Goal: Communication & Community: Answer question/provide support

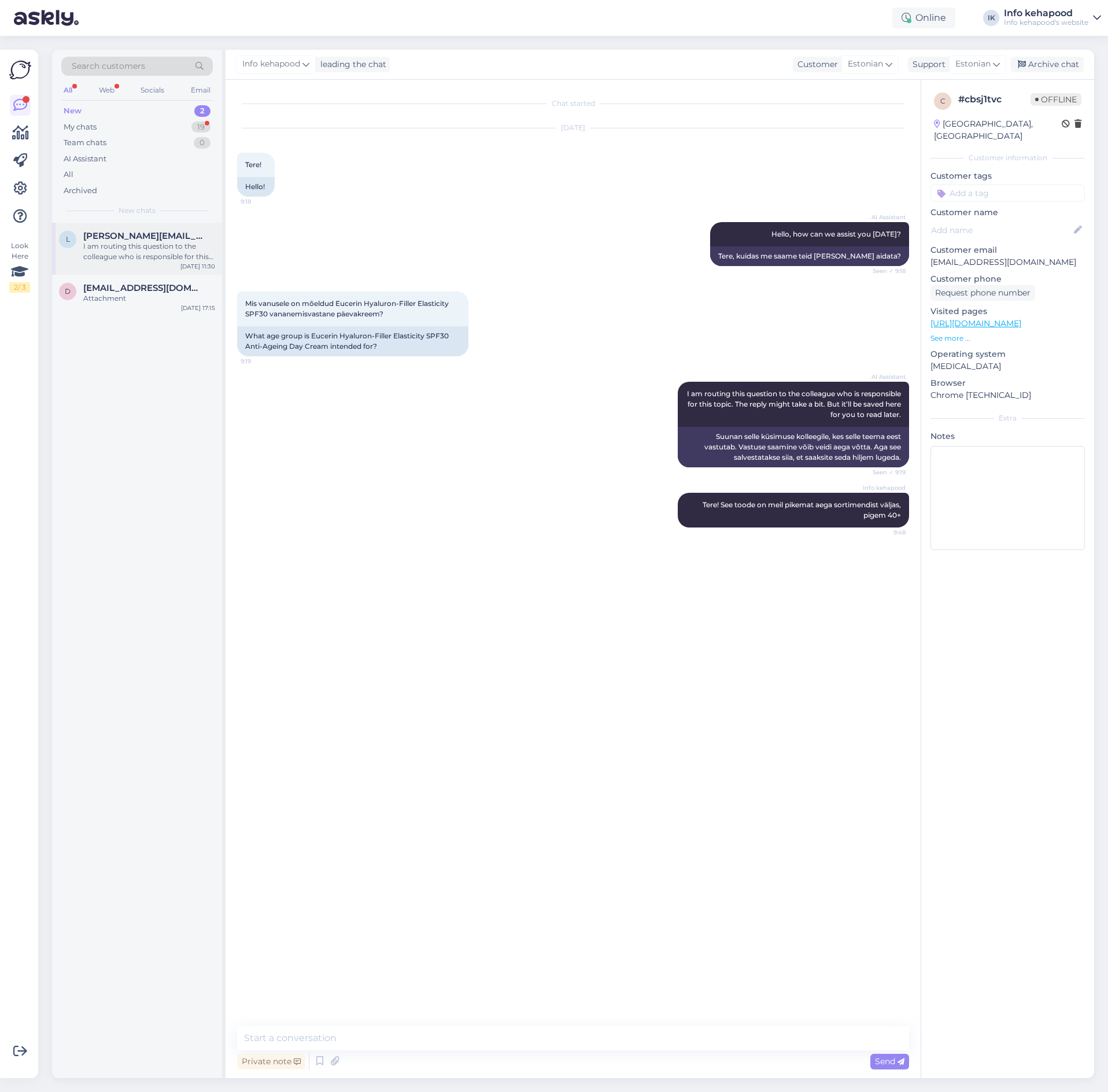
click at [136, 238] on span "[PERSON_NAME][EMAIL_ADDRESS][PERSON_NAME][DOMAIN_NAME]" at bounding box center [143, 236] width 120 height 10
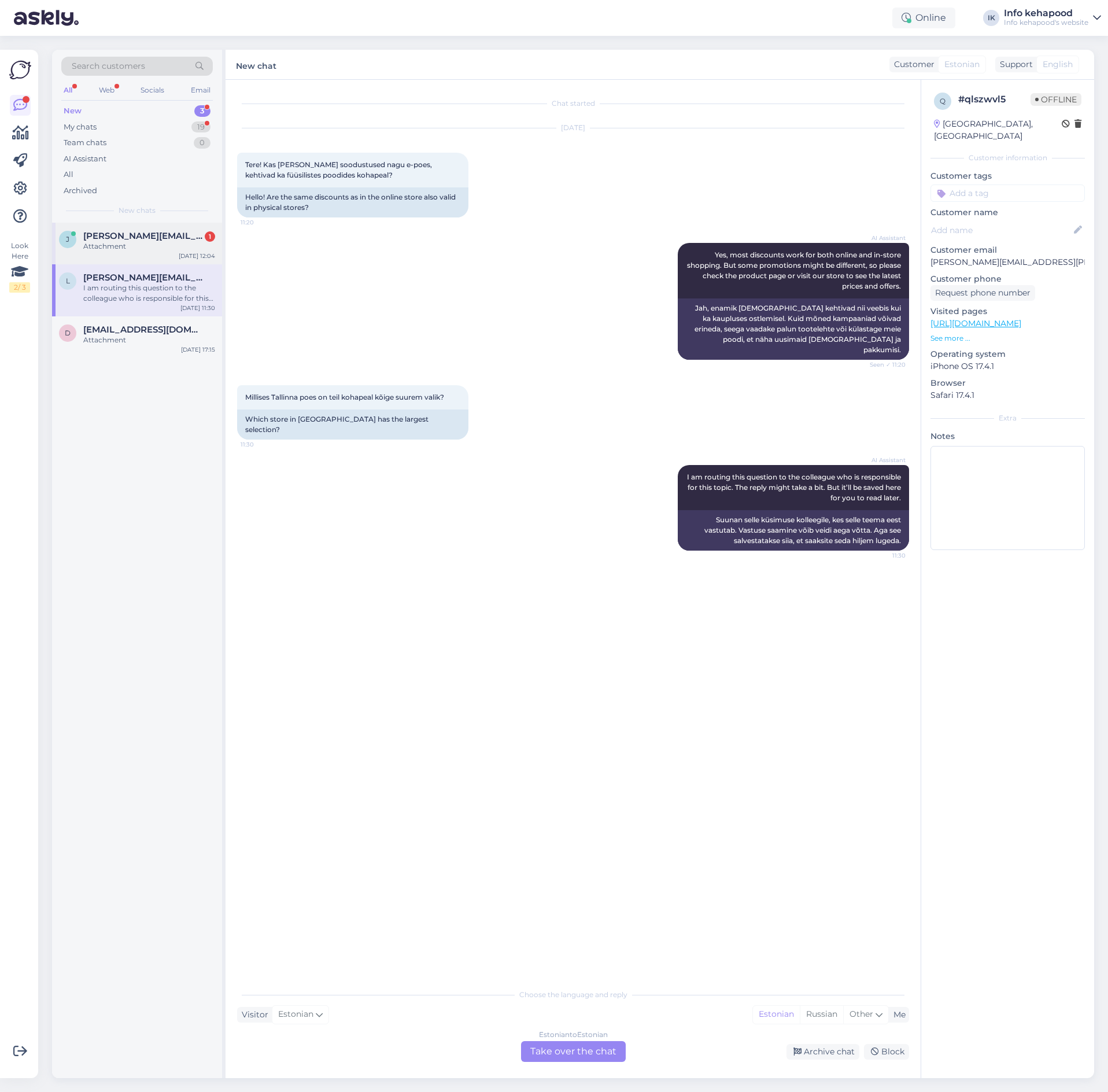
click at [141, 247] on div "Attachment" at bounding box center [149, 246] width 132 height 10
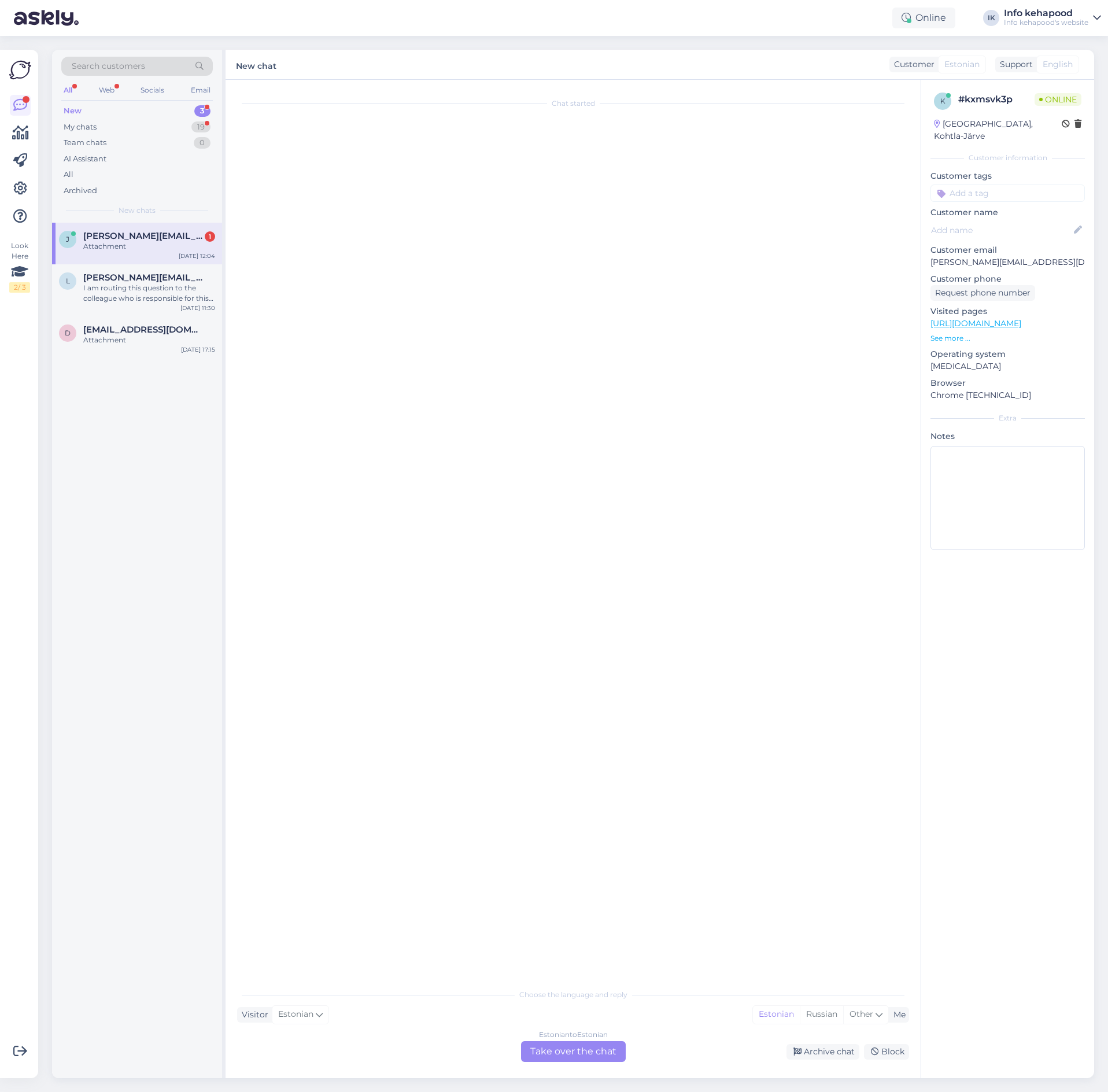
click at [160, 253] on div "[PERSON_NAME] [PERSON_NAME][EMAIL_ADDRESS][DOMAIN_NAME] 1 Attachment [DATE] 12:…" at bounding box center [137, 243] width 170 height 42
click at [114, 278] on span "[PERSON_NAME][EMAIL_ADDRESS][PERSON_NAME][DOMAIN_NAME]" at bounding box center [143, 278] width 120 height 10
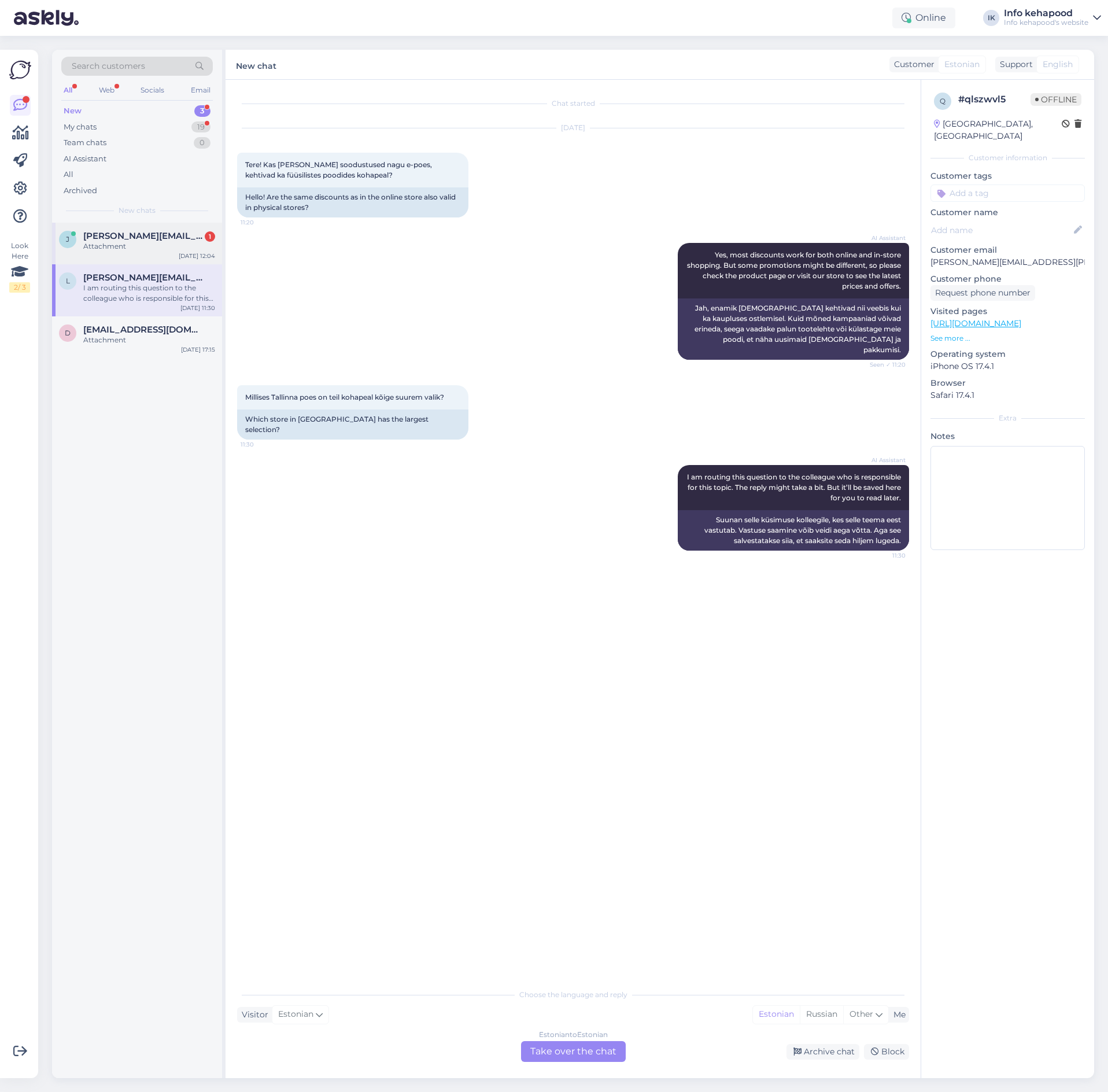
click at [116, 226] on div "[PERSON_NAME] [PERSON_NAME][EMAIL_ADDRESS][DOMAIN_NAME] 1 Attachment [DATE] 12:…" at bounding box center [137, 243] width 170 height 42
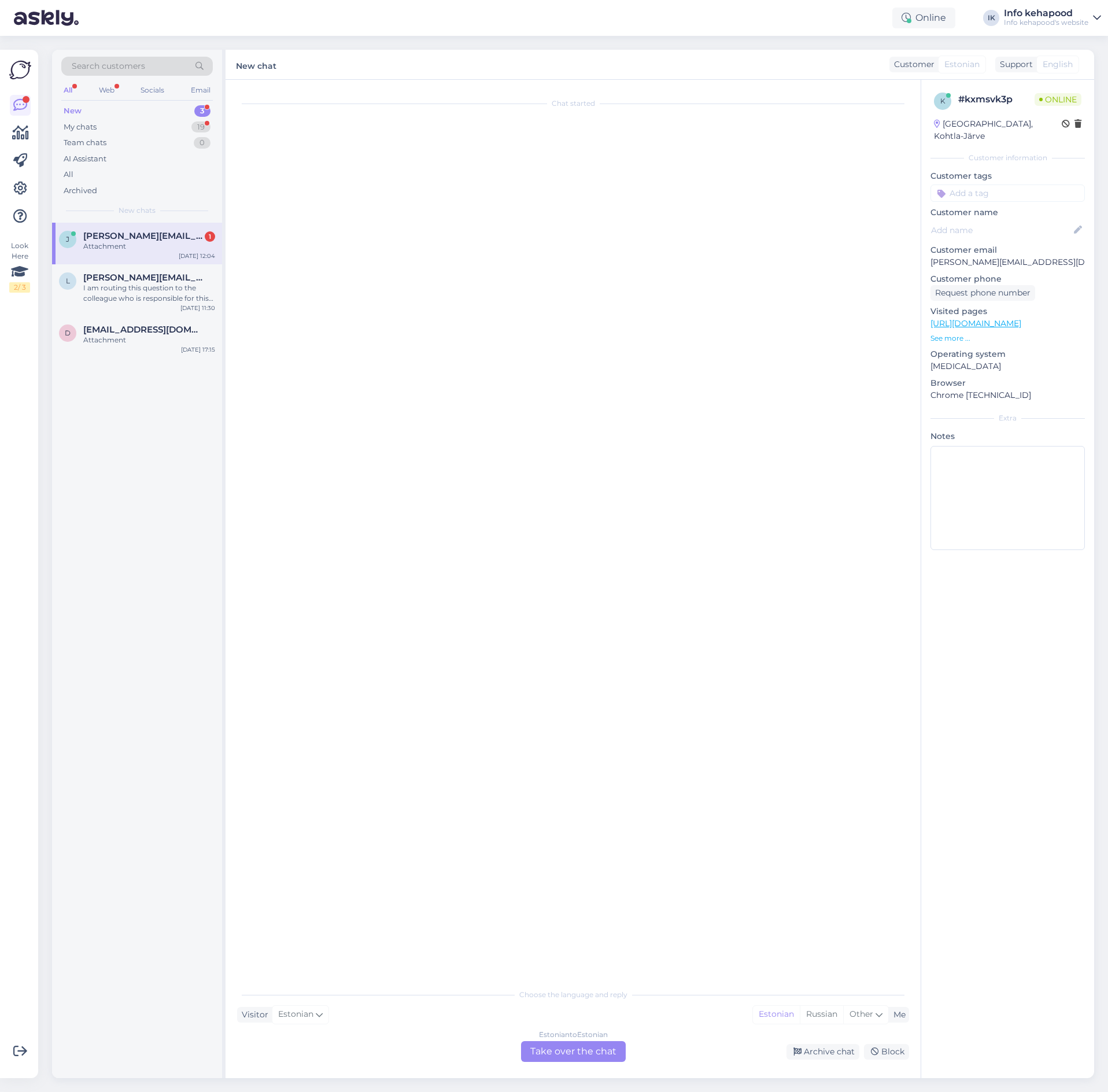
click at [570, 1072] on div "Chat started Choose the language and reply Visitor Estonian Me Estonian Russian…" at bounding box center [573, 579] width 695 height 998
click at [570, 1055] on div "Estonian to Estonian Take over the chat" at bounding box center [573, 1051] width 105 height 21
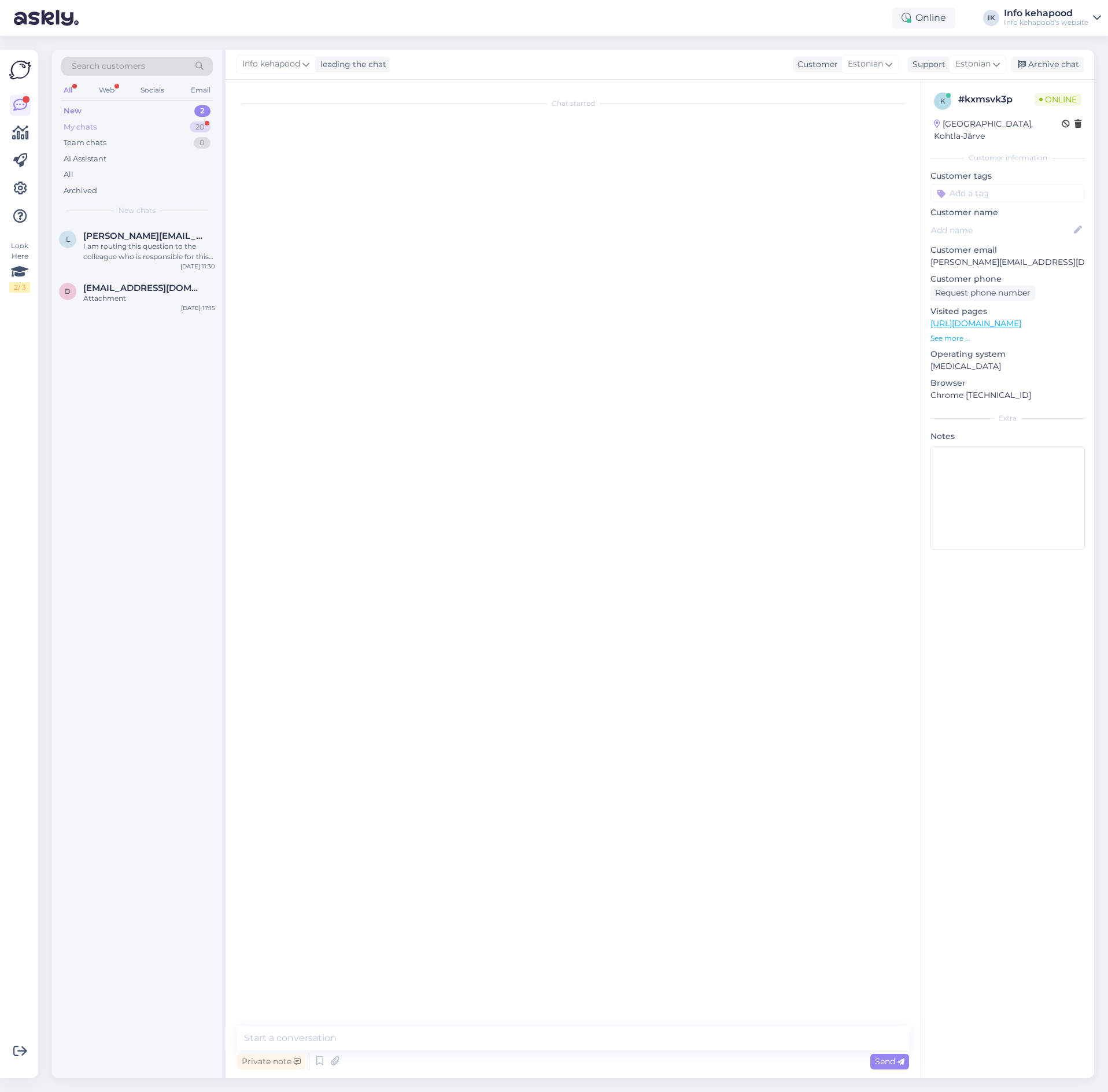
click at [134, 123] on div "My chats 20" at bounding box center [137, 127] width 152 height 16
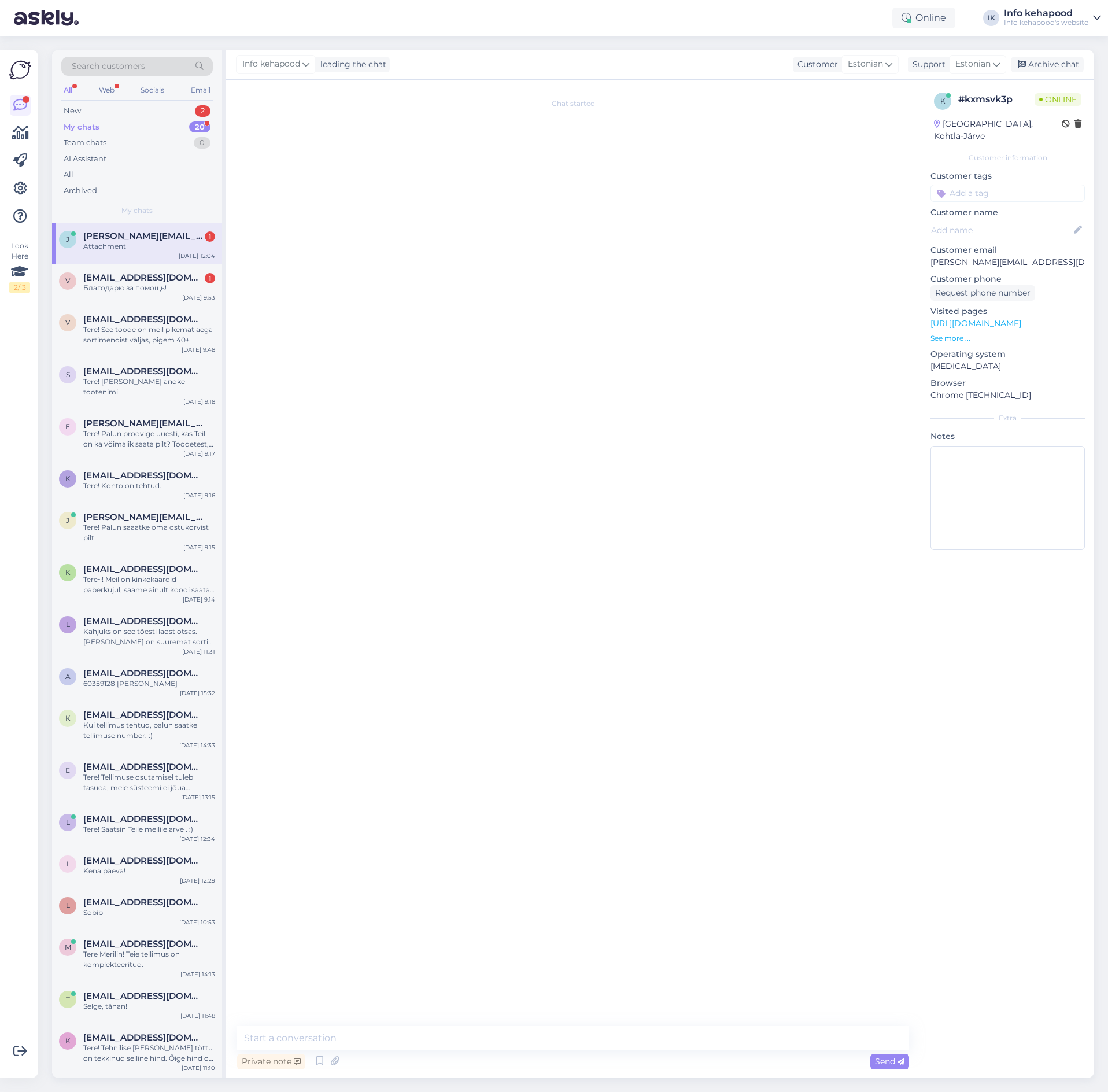
click at [114, 235] on span "[PERSON_NAME][EMAIL_ADDRESS][DOMAIN_NAME]" at bounding box center [143, 236] width 120 height 10
click at [113, 276] on span "[EMAIL_ADDRESS][DOMAIN_NAME]" at bounding box center [143, 278] width 120 height 10
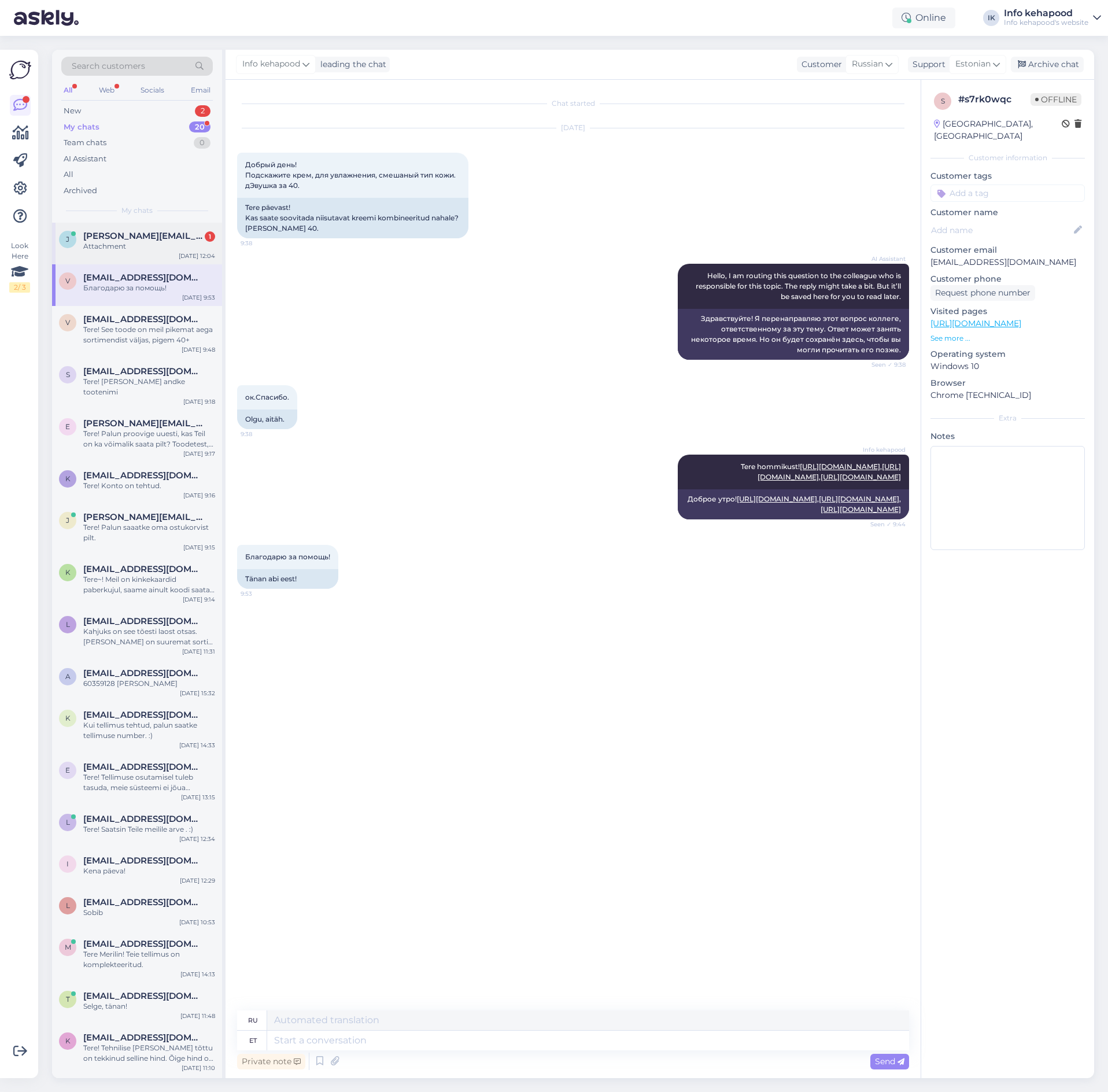
click at [116, 242] on div "Attachment" at bounding box center [149, 246] width 132 height 10
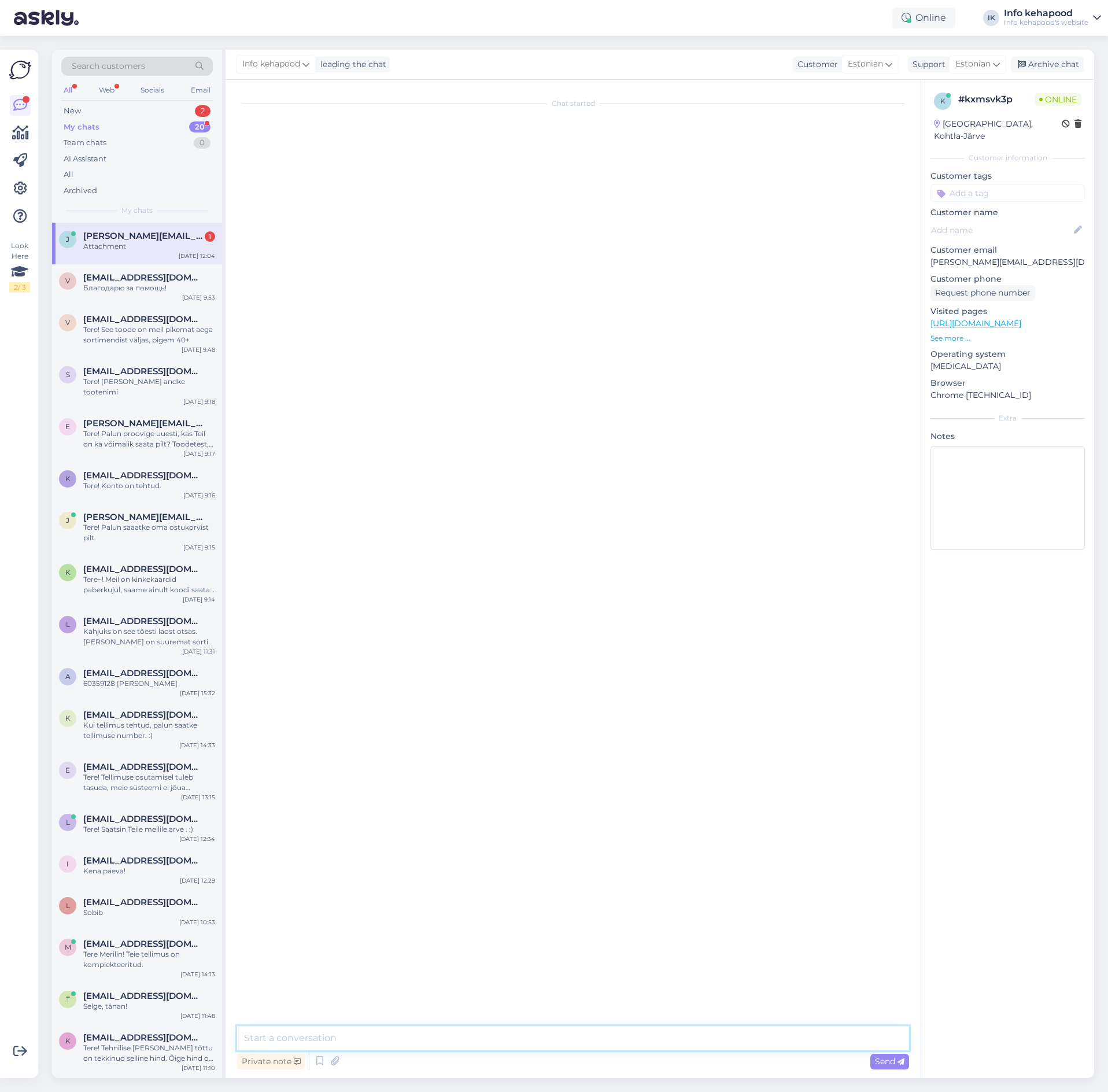
click at [290, 1047] on textarea at bounding box center [573, 1038] width 672 height 24
click at [145, 277] on span "[EMAIL_ADDRESS][DOMAIN_NAME]" at bounding box center [143, 278] width 120 height 10
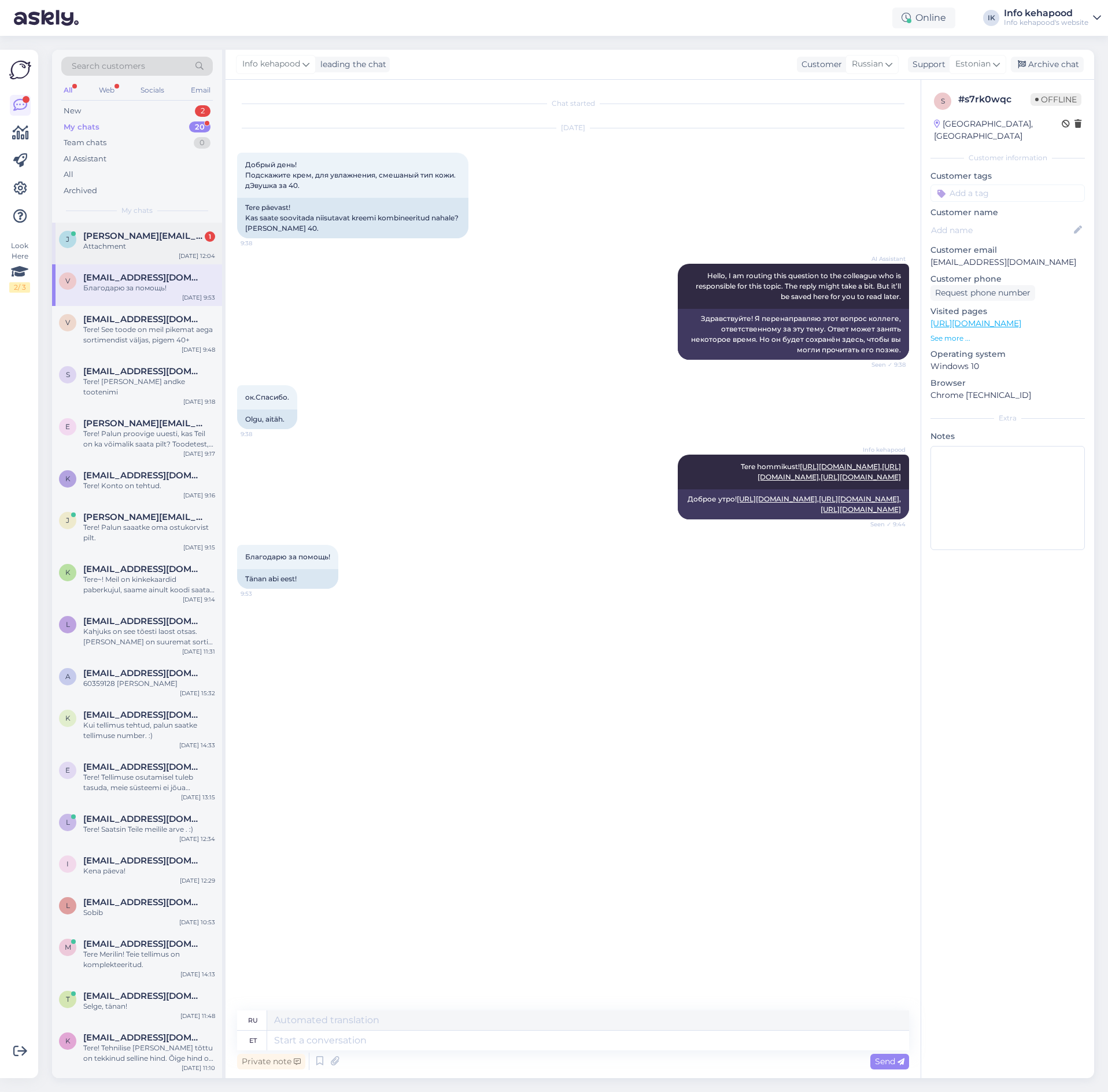
click at [150, 240] on span "[PERSON_NAME][EMAIL_ADDRESS][DOMAIN_NAME]" at bounding box center [143, 236] width 120 height 10
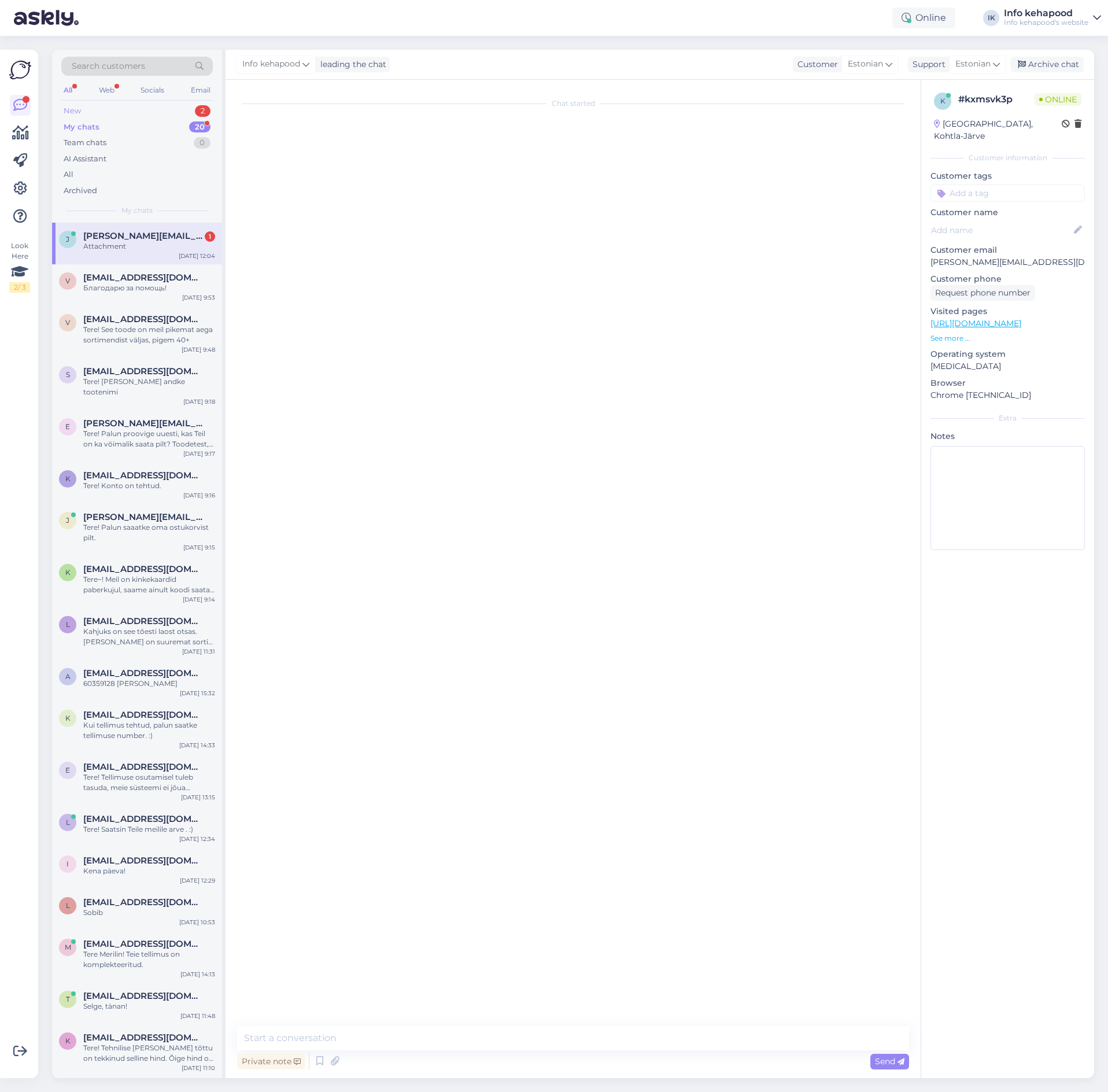
click at [171, 109] on div "New 2" at bounding box center [137, 111] width 152 height 16
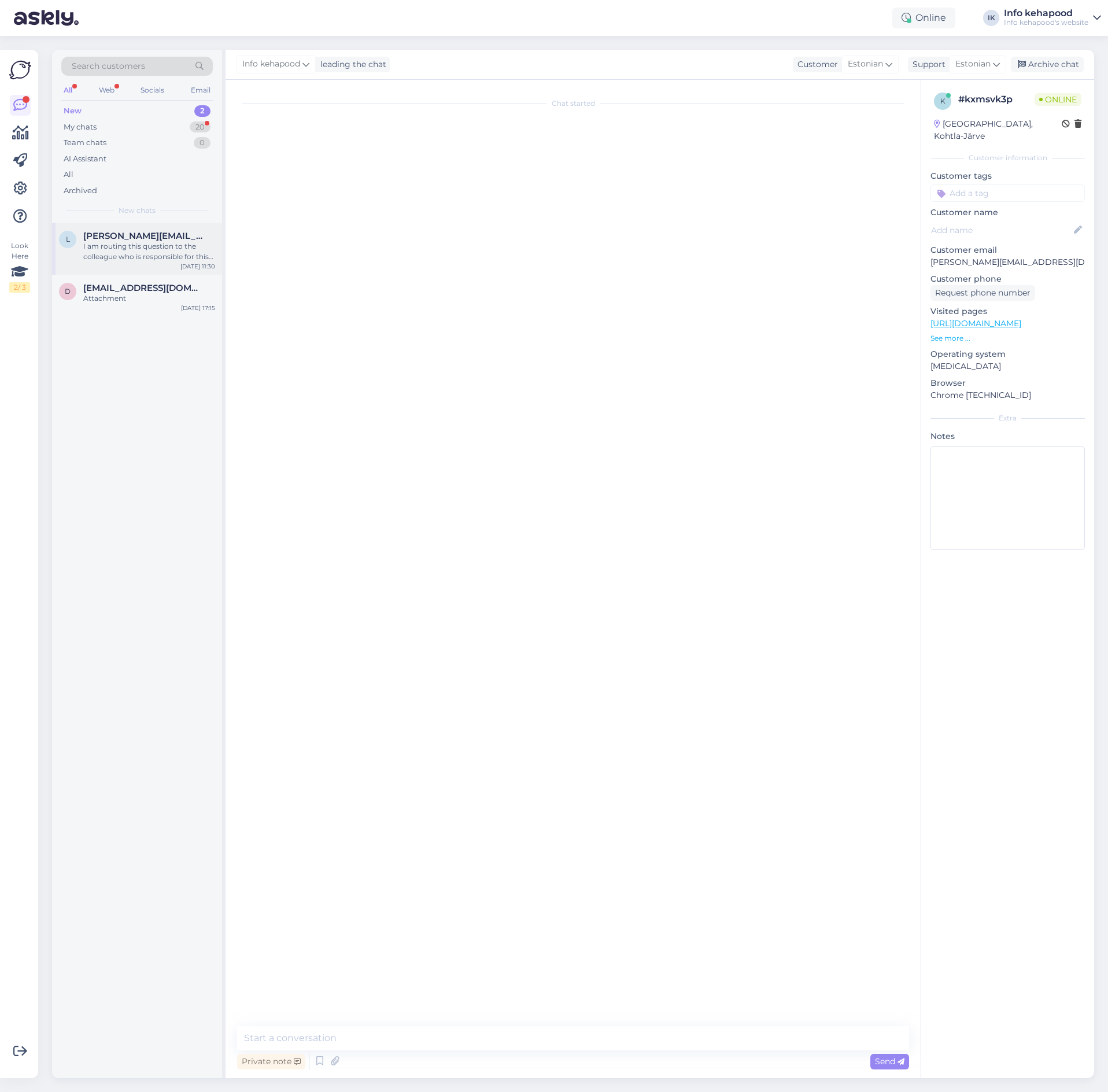
click at [149, 261] on div "I am routing this question to the colleague who is responsible for this topic. …" at bounding box center [149, 252] width 132 height 21
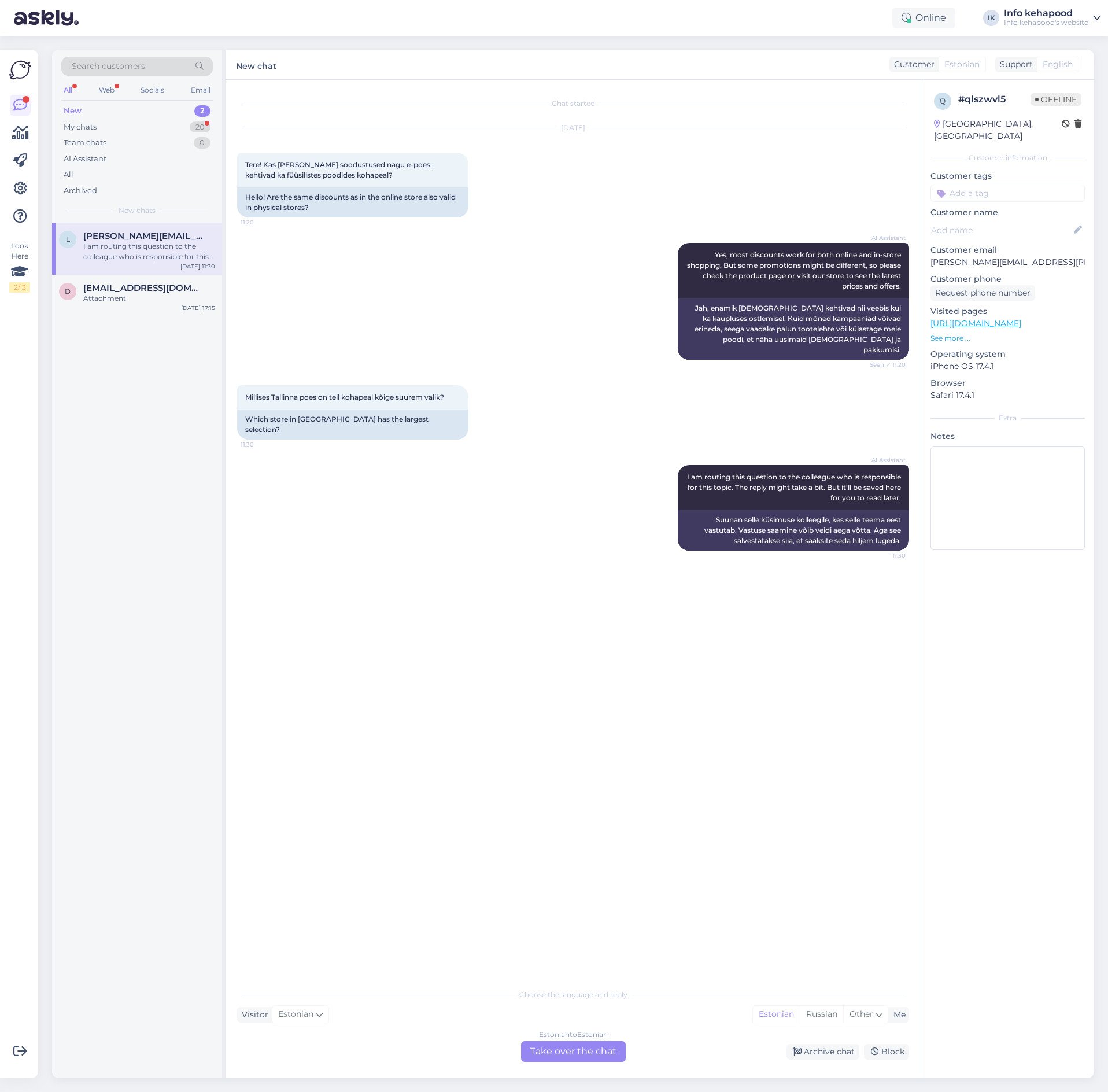
click at [559, 1053] on div "Estonian to Estonian Take over the chat" at bounding box center [573, 1051] width 105 height 21
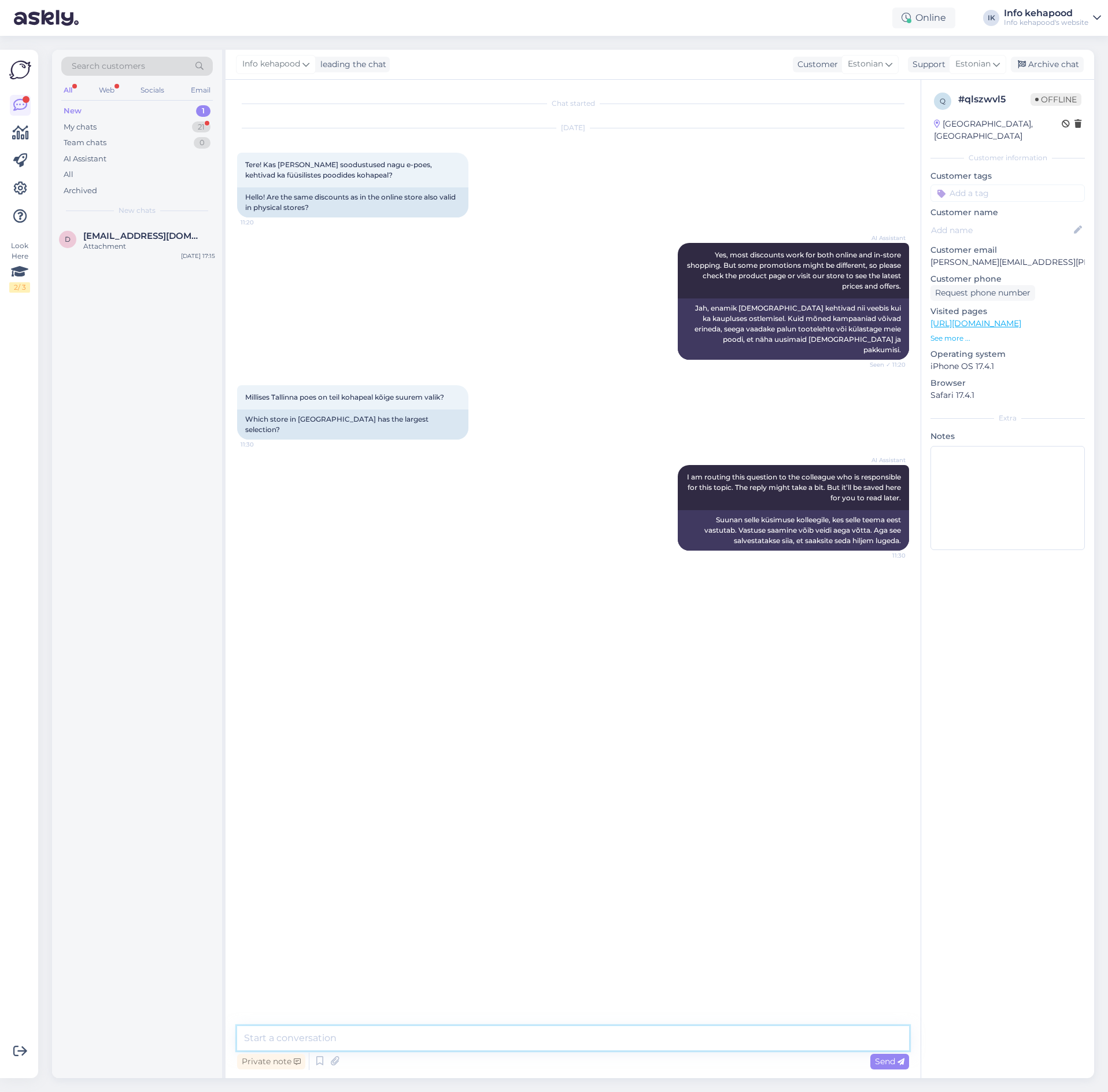
click at [544, 1032] on textarea at bounding box center [573, 1038] width 672 height 24
type textarea "Tere!"
click at [510, 1038] on textarea at bounding box center [573, 1038] width 672 height 24
paste textarea "Kogu Pood -15% al. 69€"
click at [328, 1037] on textarea "Esindusuaplustes Kogu Pood -15% al. 69€" at bounding box center [573, 1038] width 672 height 24
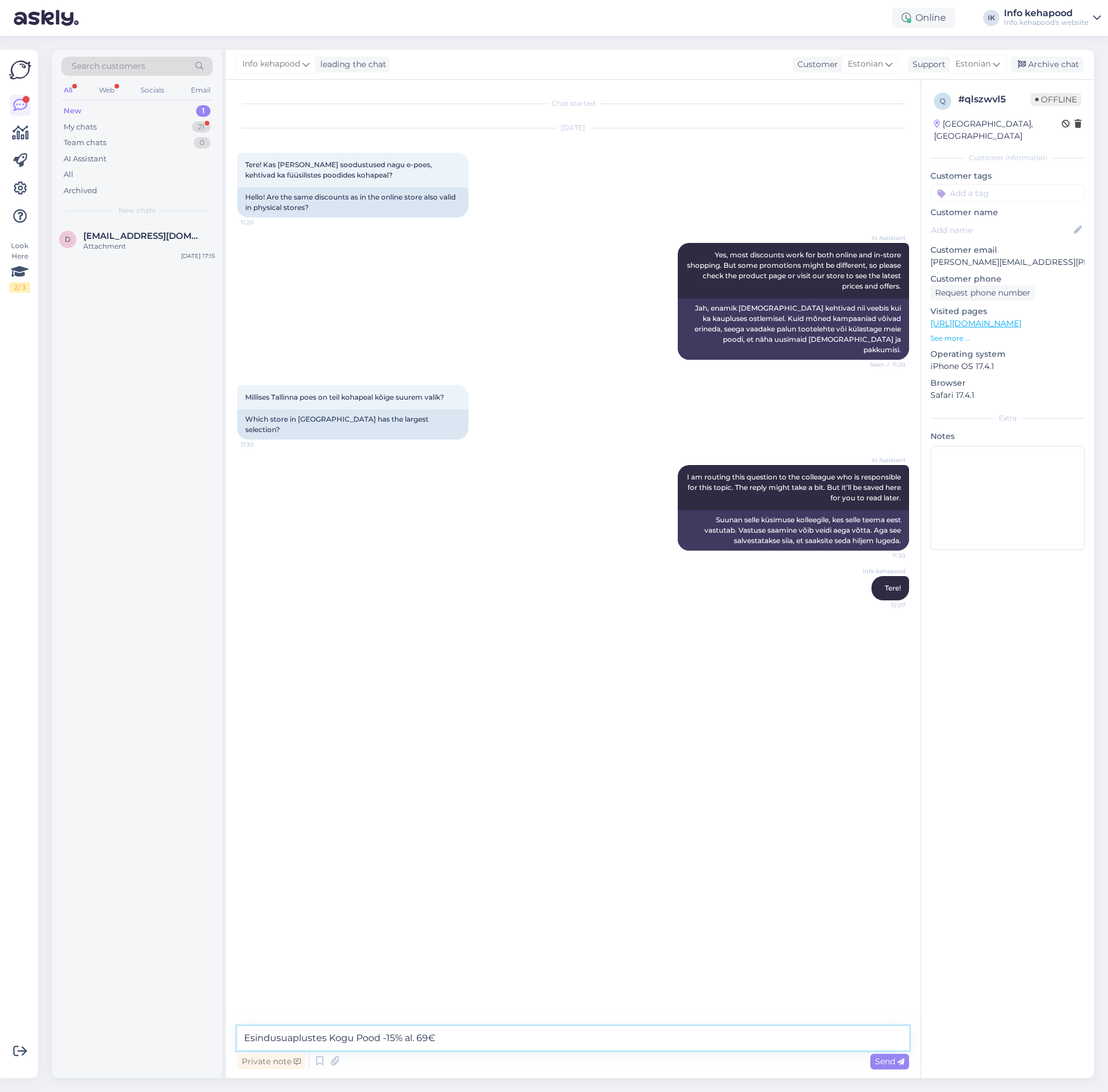
click at [330, 1034] on textarea "Esindusuaplustes Kogu Pood -15% al. 69€" at bounding box center [573, 1038] width 672 height 24
click at [286, 1038] on textarea "Esindusuaplustes on kogu Pood -15% al. 69€" at bounding box center [573, 1038] width 672 height 24
type textarea "Esinduskauplustes on kogu Pood -15% al. 69€"
click at [587, 1043] on textarea "Esinduskauplustes on kogu Pood -15% al. 69€" at bounding box center [573, 1038] width 672 height 24
type textarea "Kadaka kauplus on laopood :) Sealt võib [PERSON_NAME] kõige rohkem"
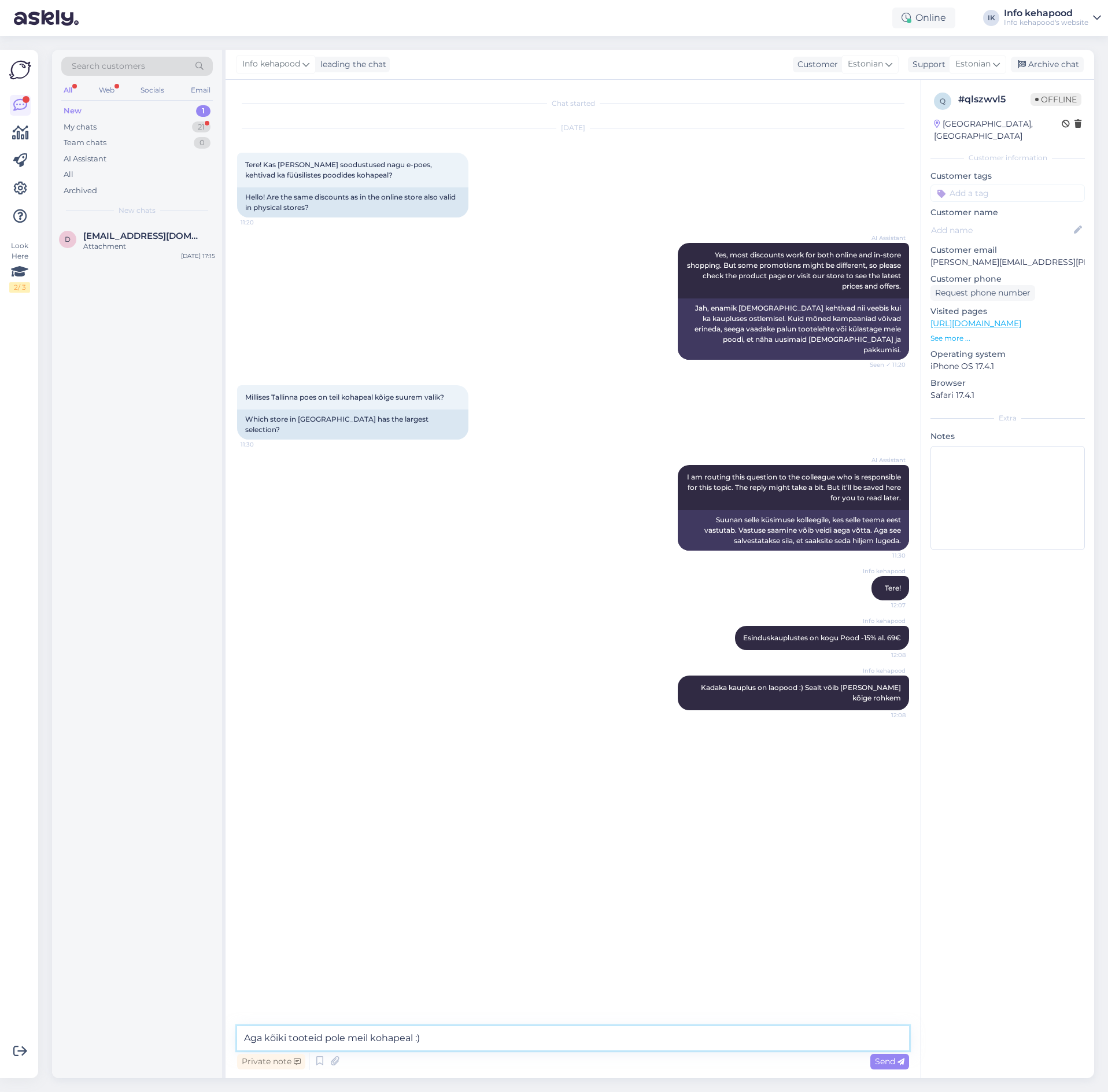
click at [413, 1037] on textarea "Aga kõiki tooteid pole meil kohapeal :)" at bounding box center [573, 1038] width 672 height 24
type textarea "Aga kõiki tooteid pole meil kohapeal, mis leidub e-poes :)"
click at [196, 135] on div "Team chats 0" at bounding box center [137, 143] width 152 height 16
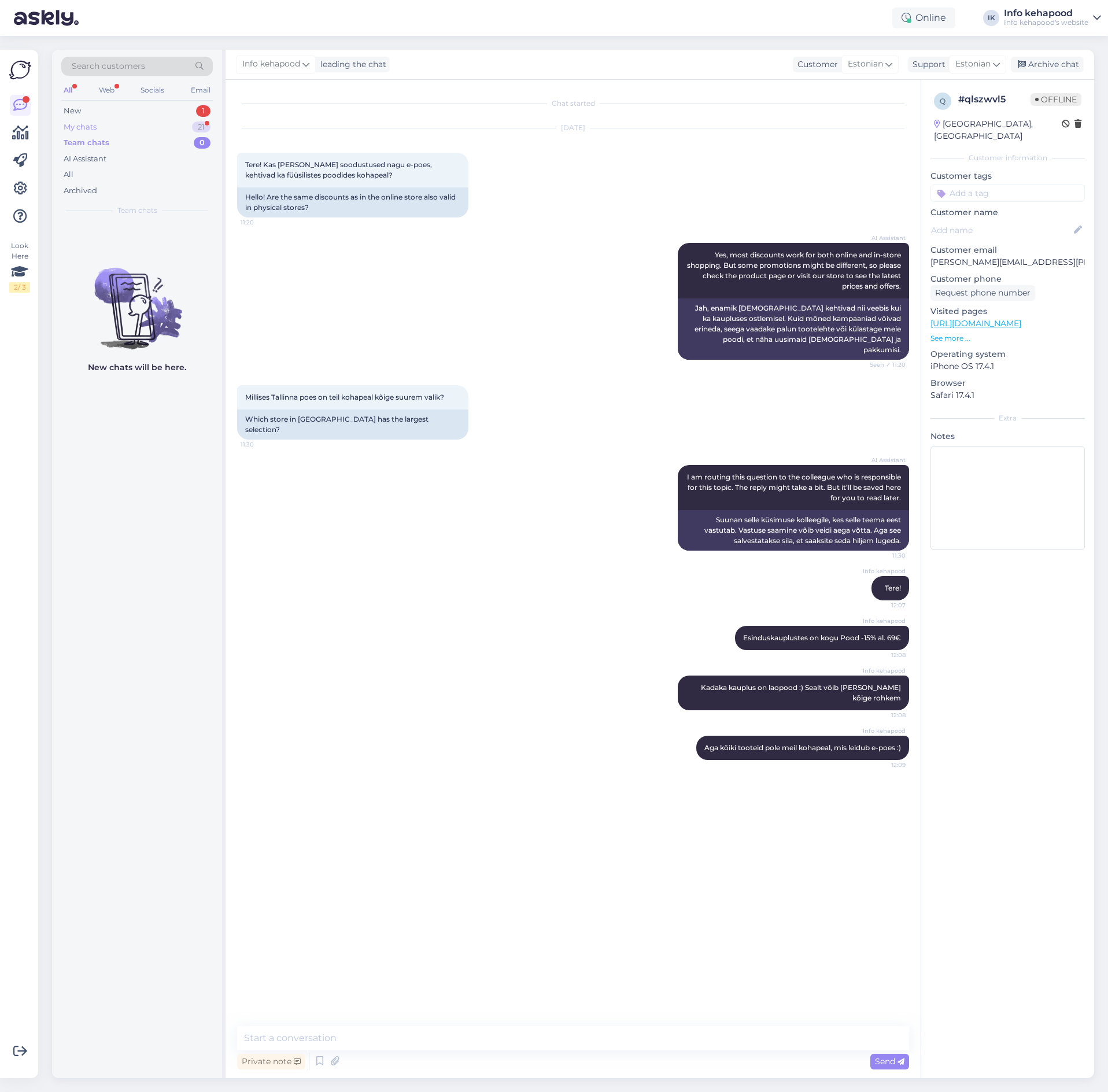
click at [175, 124] on div "My chats 21" at bounding box center [137, 127] width 152 height 16
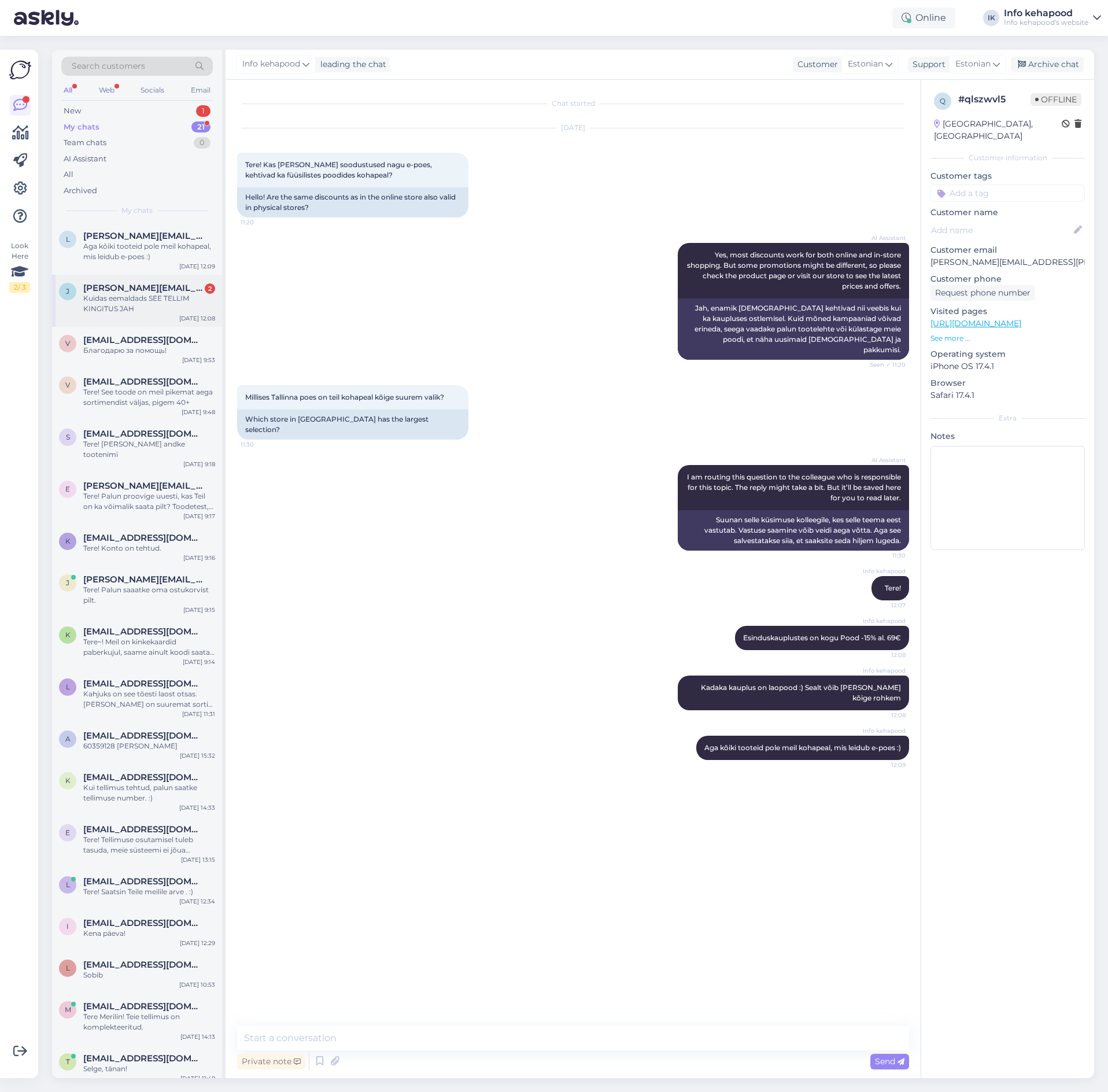
click at [157, 326] on div "[PERSON_NAME] [PERSON_NAME][EMAIL_ADDRESS][DOMAIN_NAME] 2 Kuidas eemaldads SEE …" at bounding box center [137, 301] width 170 height 52
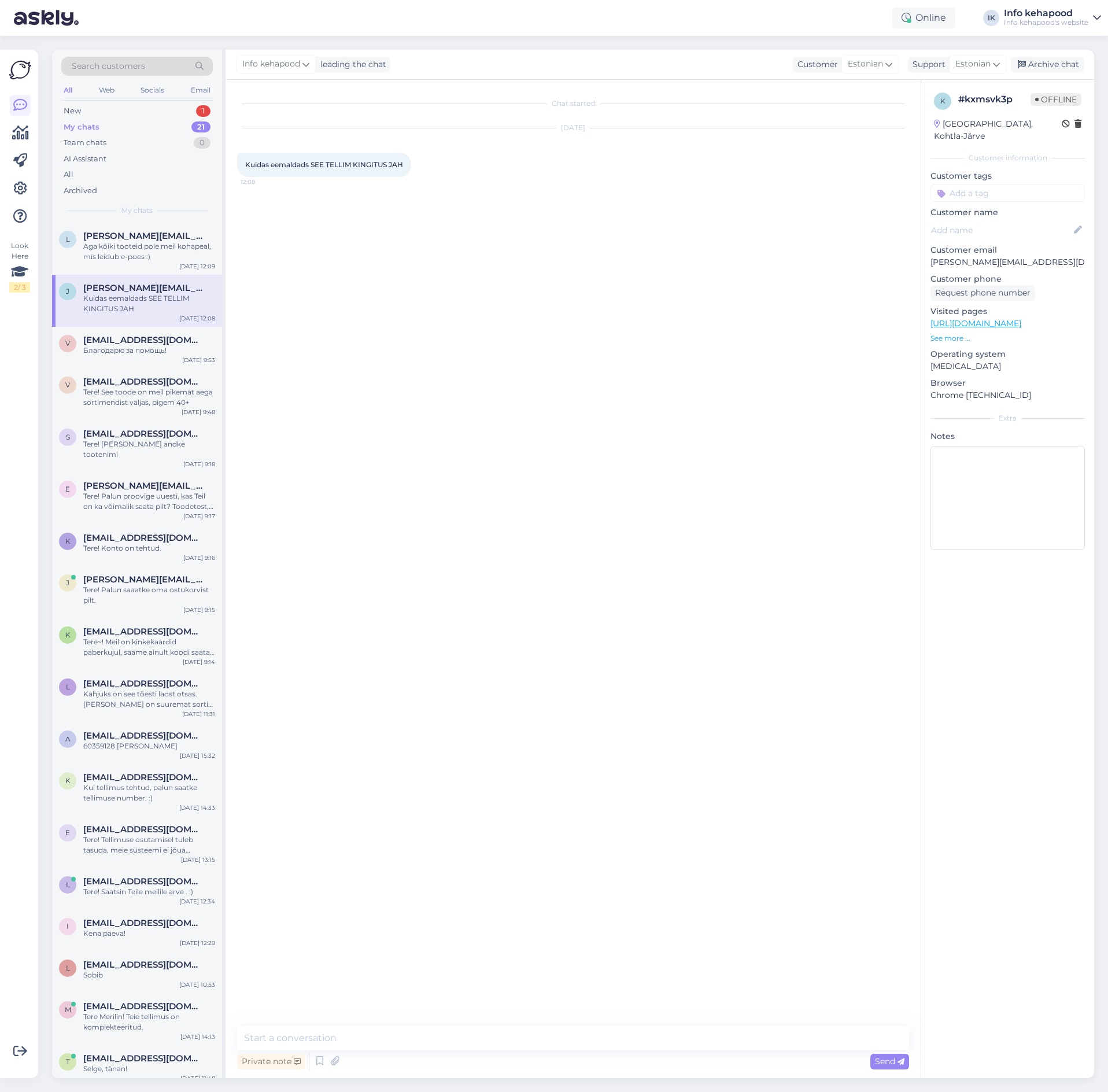
click at [490, 1054] on div "Private note Send" at bounding box center [573, 1061] width 672 height 22
click at [472, 1023] on div "Chat started [DATE] Kuidas eemaldads SEE TELLIM KINGITUS JAH 12:08 Private note…" at bounding box center [573, 579] width 695 height 998
click at [471, 1032] on textarea at bounding box center [573, 1038] width 672 height 24
type textarea "Tere! Palun täpsustust, kas saatsite pildi? Kahjuks ma ei näe seda hetkel"
click at [182, 105] on div "New 1" at bounding box center [137, 111] width 152 height 16
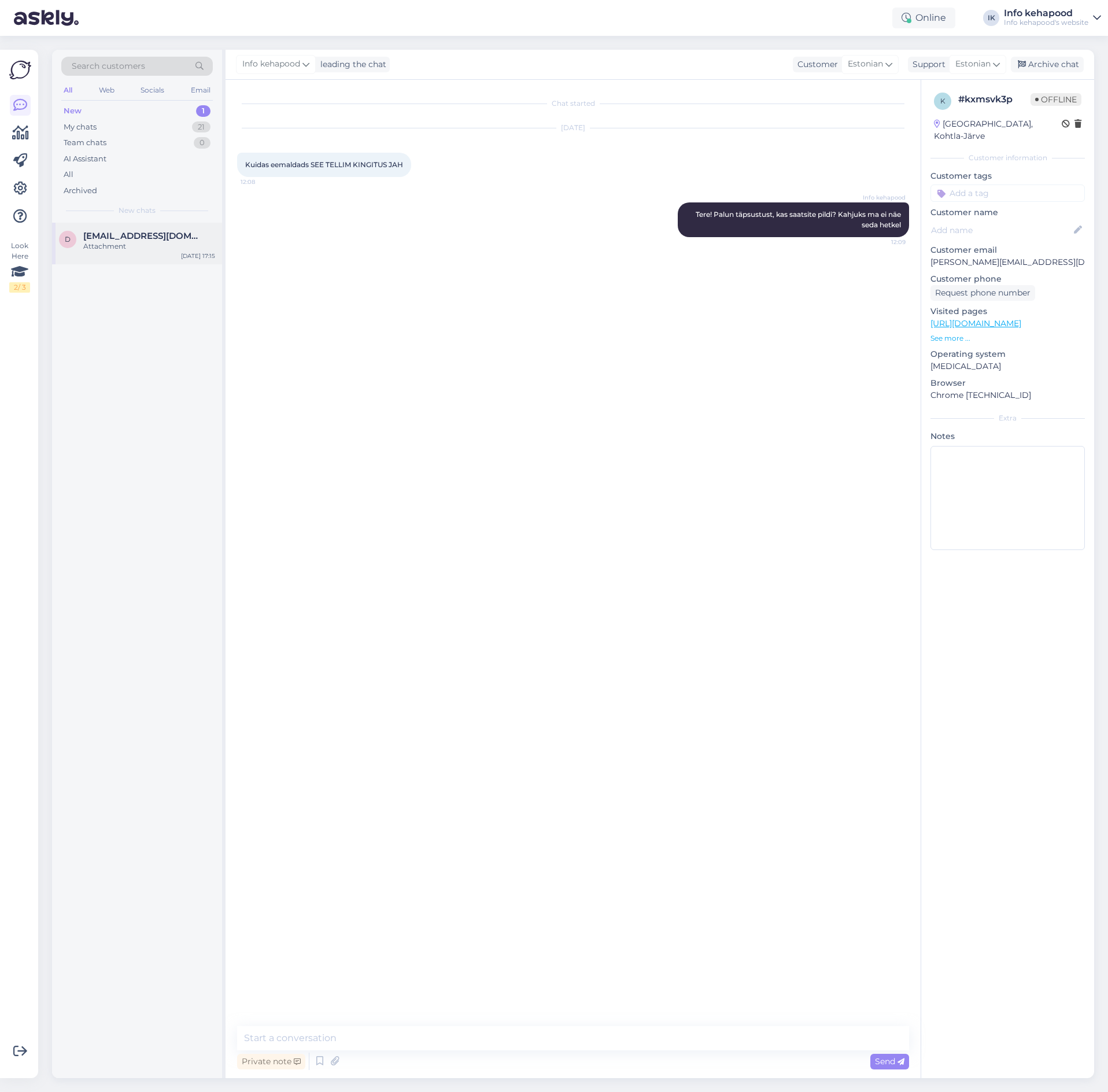
click at [143, 260] on div "d [EMAIL_ADDRESS][DOMAIN_NAME] Attachment [DATE] 17:15" at bounding box center [137, 243] width 170 height 42
